Goal: Task Accomplishment & Management: Manage account settings

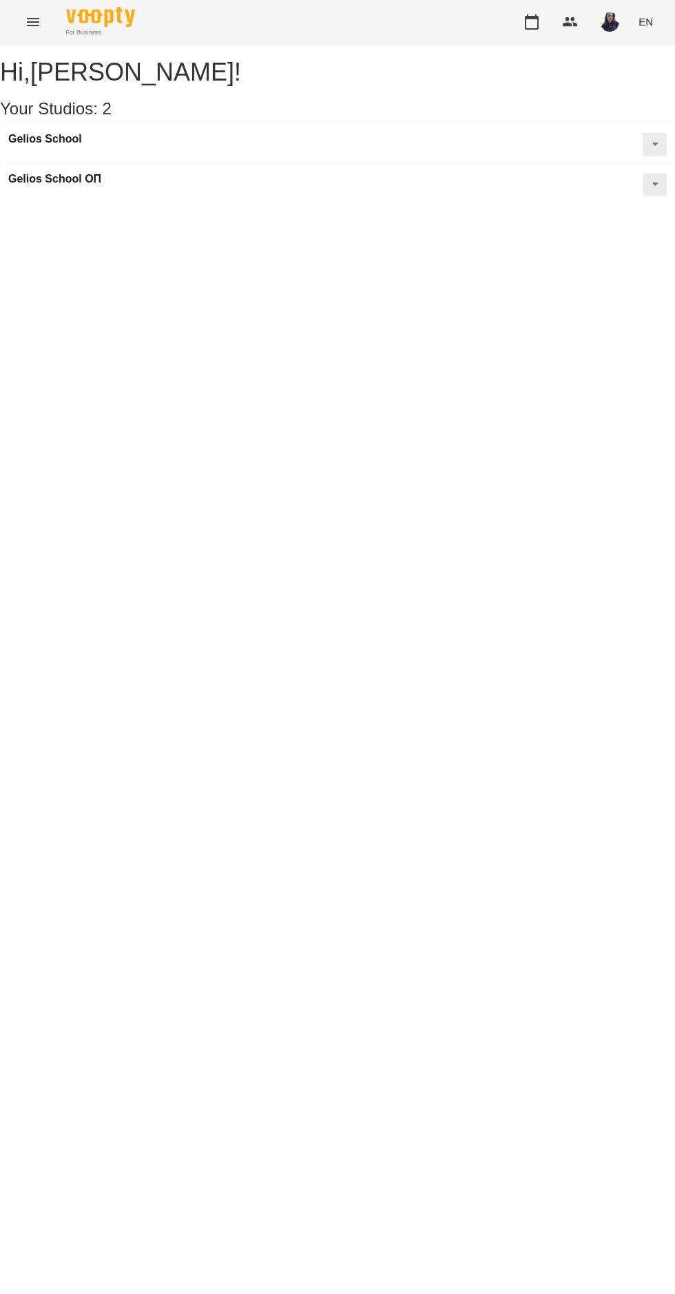
click at [537, 29] on icon "button" at bounding box center [532, 21] width 14 height 15
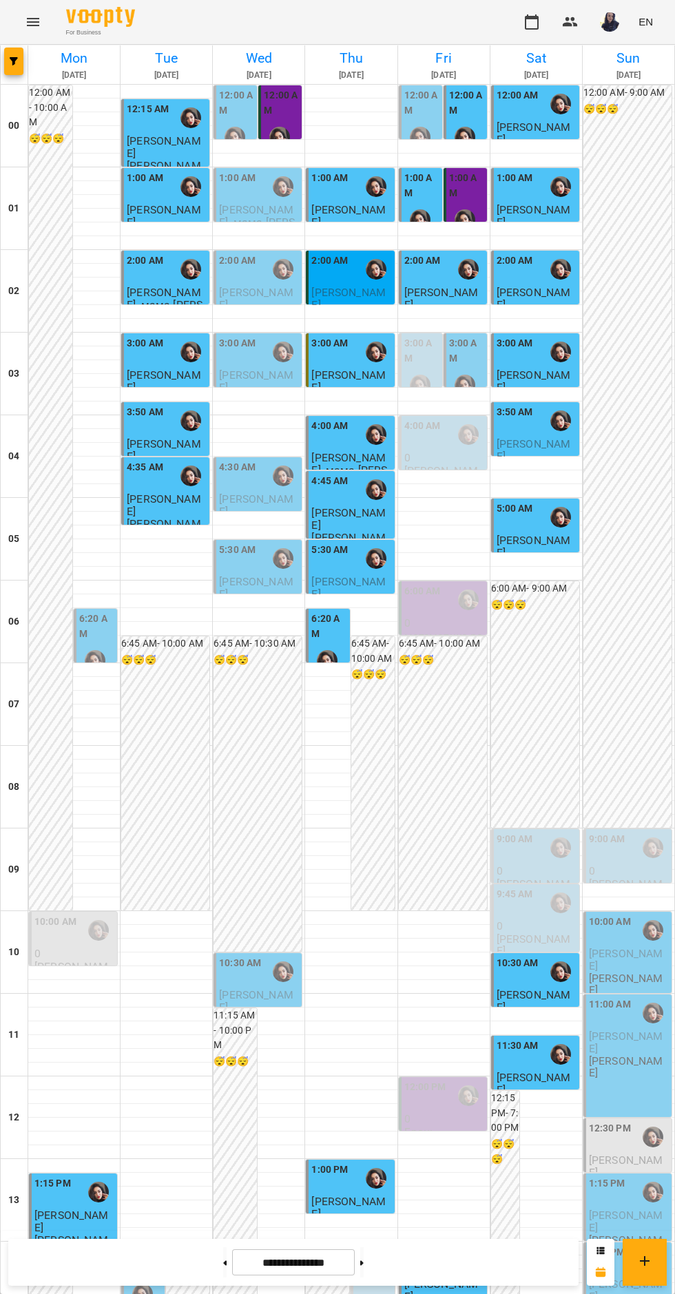
click at [31, 74] on h6 "[DATE]" at bounding box center [73, 75] width 87 height 13
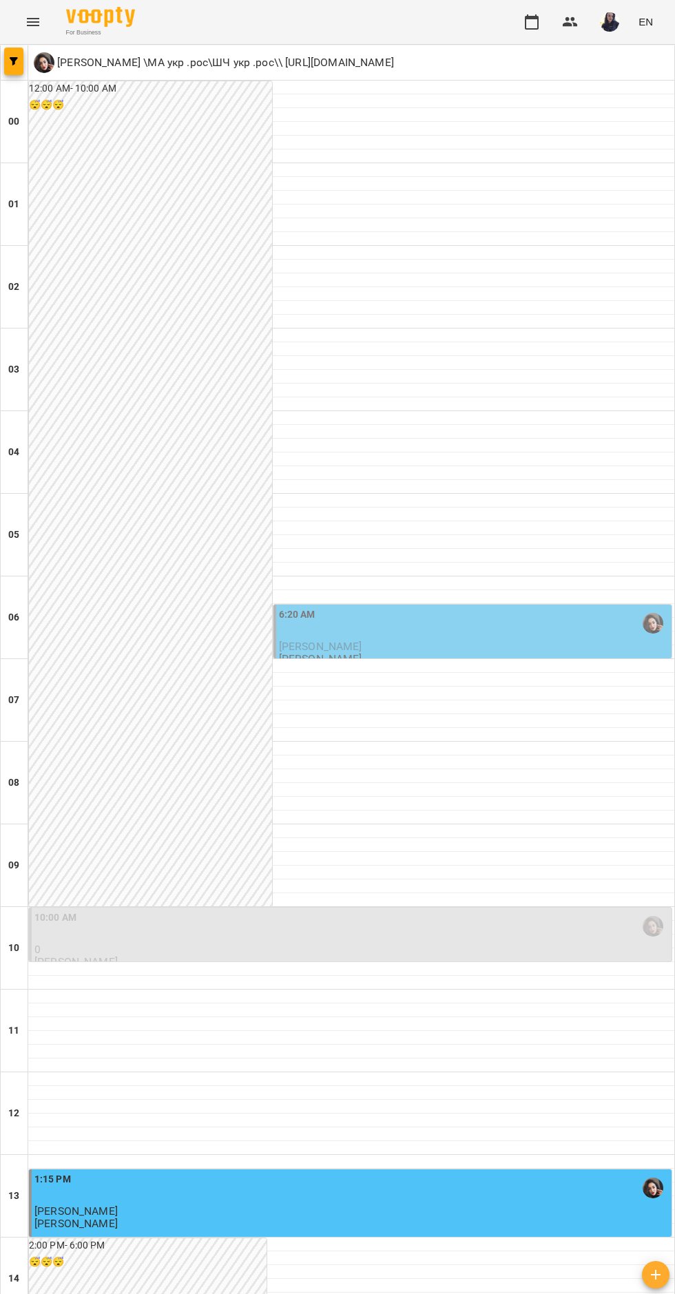
click at [13, 61] on icon "button" at bounding box center [14, 61] width 8 height 8
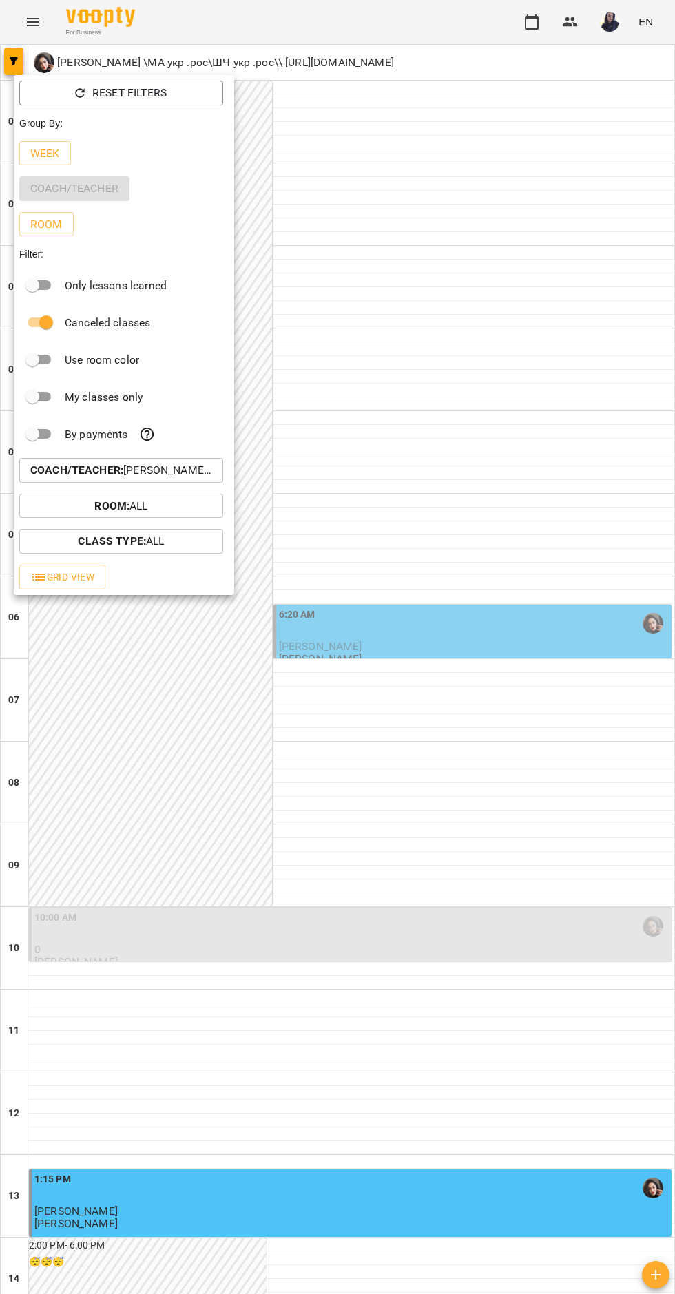
click at [58, 156] on p "Week" at bounding box center [45, 153] width 30 height 17
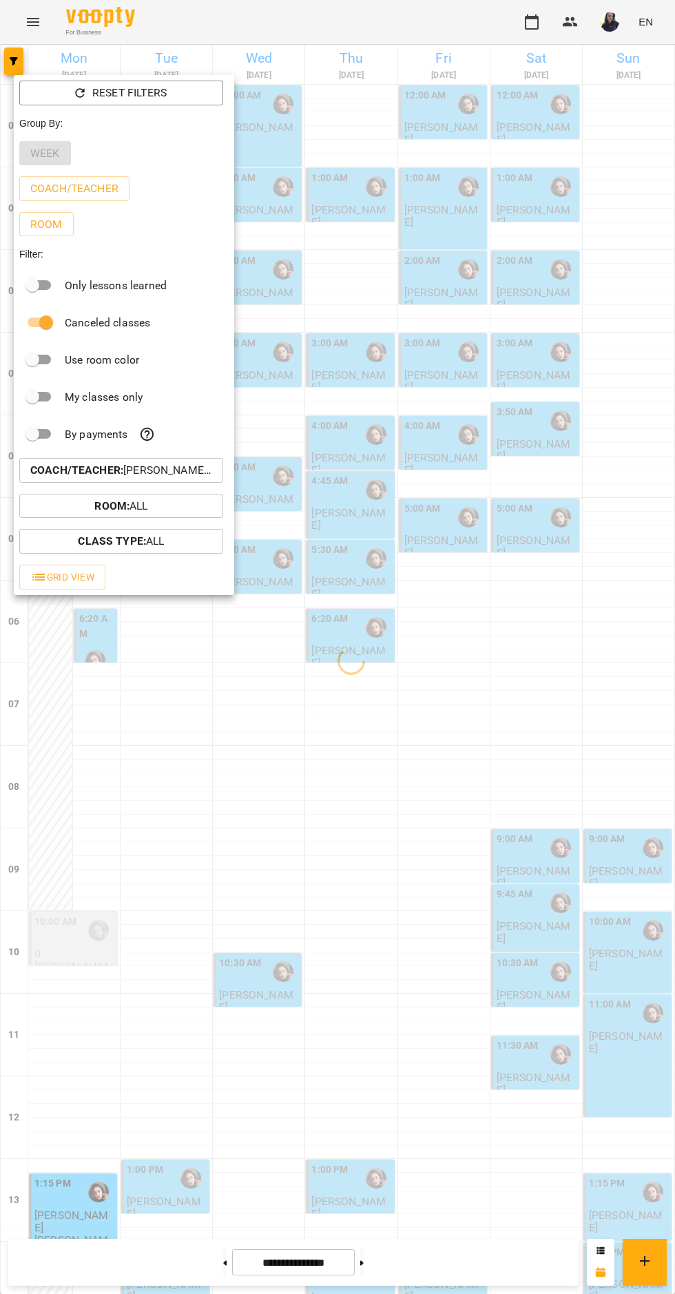
click at [200, 472] on p "Coach/Teacher : [PERSON_NAME] \МА укр .рос\ШЧ укр .рос\\ [URL][DOMAIN_NAME]" at bounding box center [121, 470] width 182 height 17
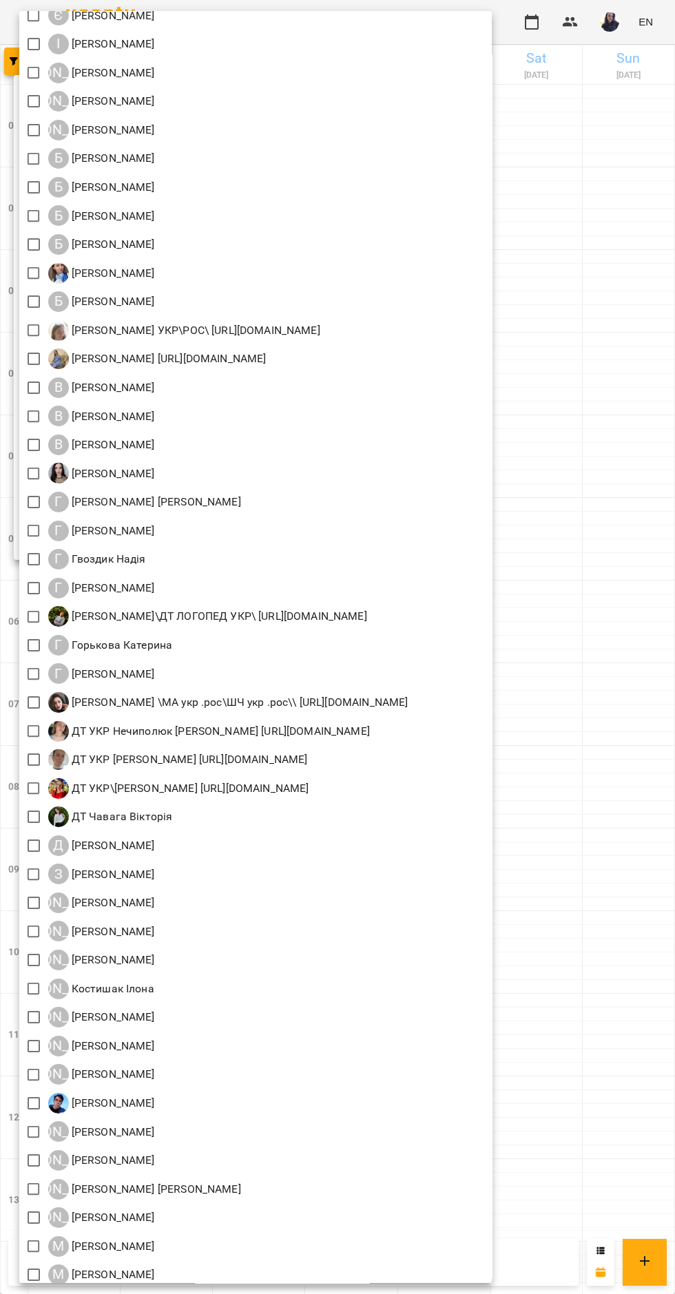
scroll to position [126, 0]
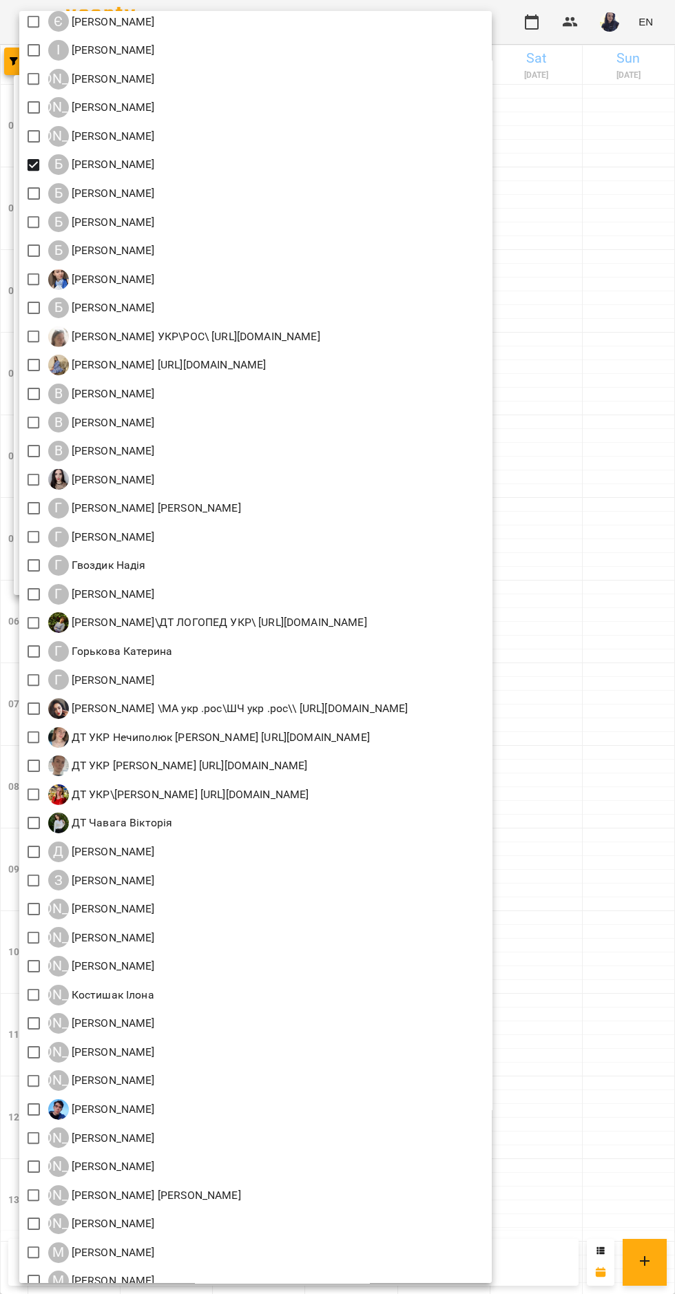
click at [632, 206] on div at bounding box center [337, 647] width 675 height 1294
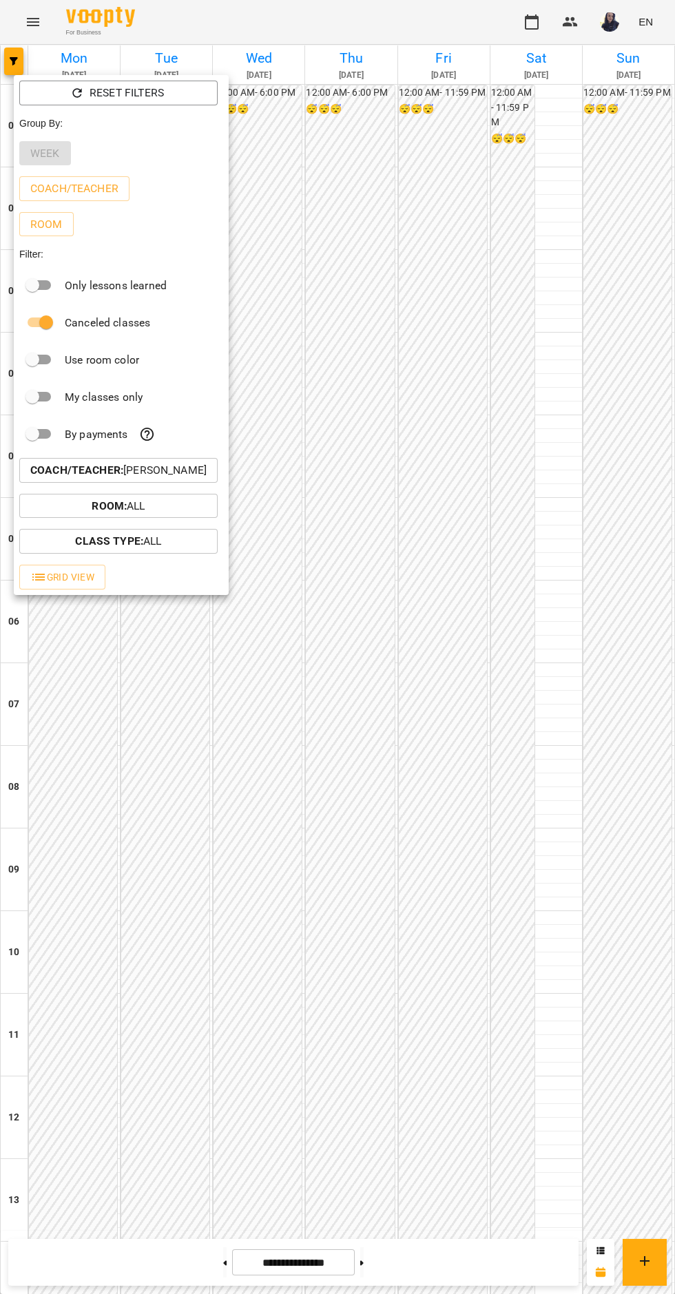
click at [384, 35] on div at bounding box center [337, 647] width 675 height 1294
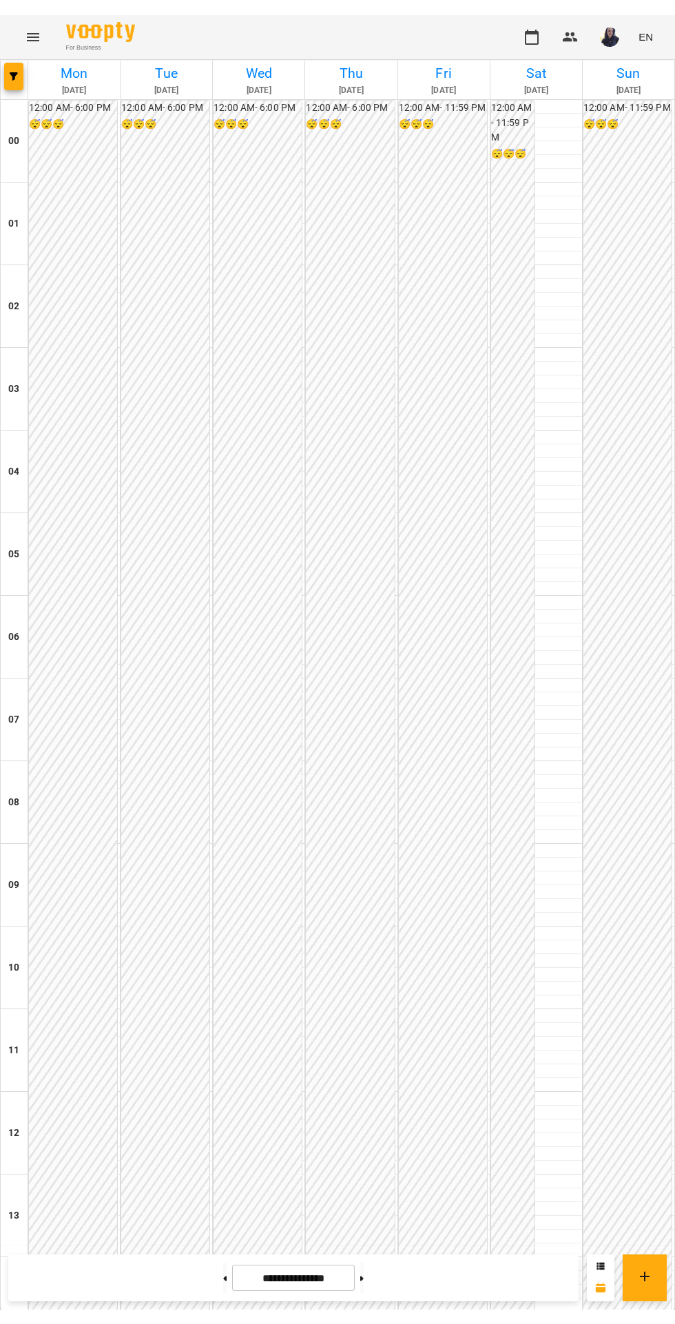
scroll to position [836, 0]
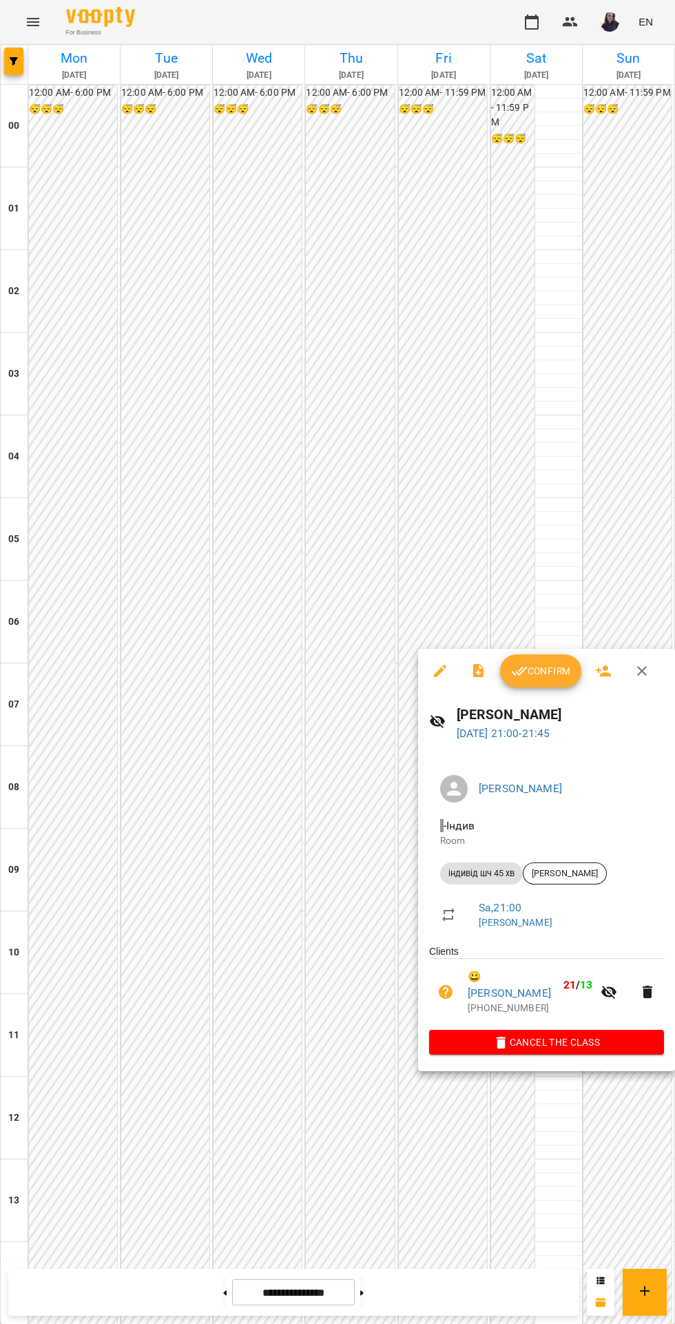
scroll to position [806, 0]
